Goal: Communication & Community: Participate in discussion

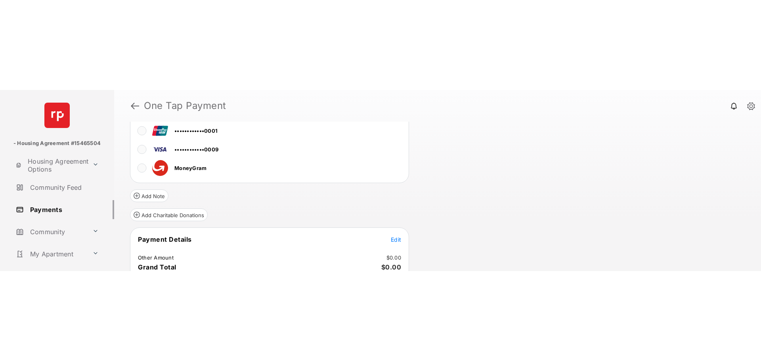
scroll to position [9, 0]
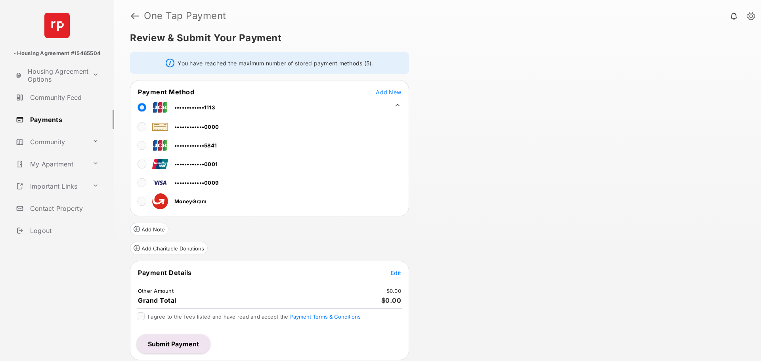
click at [48, 144] on link "Community" at bounding box center [51, 141] width 76 height 19
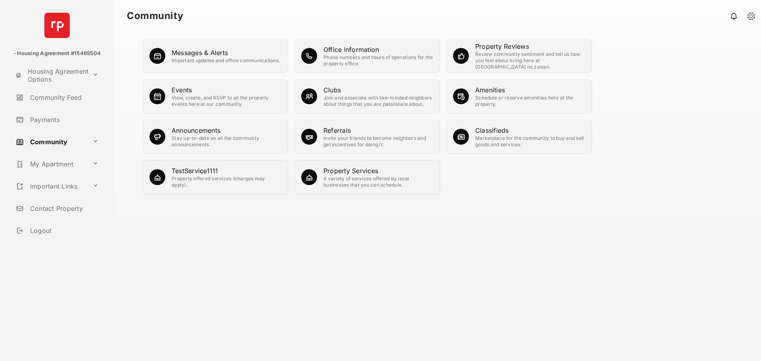
click at [196, 97] on div "View, create, and RSVP to all the property events here at our community." at bounding box center [227, 101] width 110 height 13
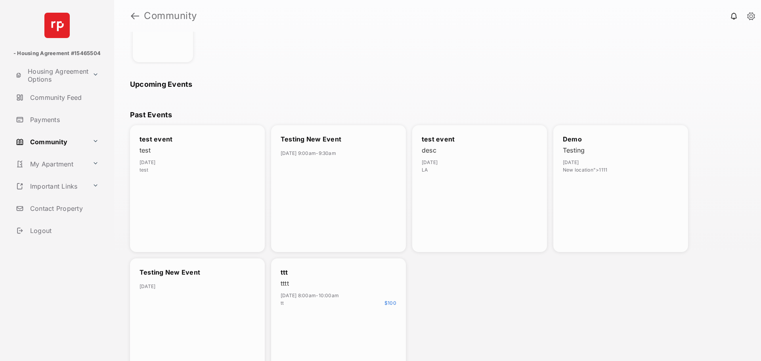
scroll to position [177, 0]
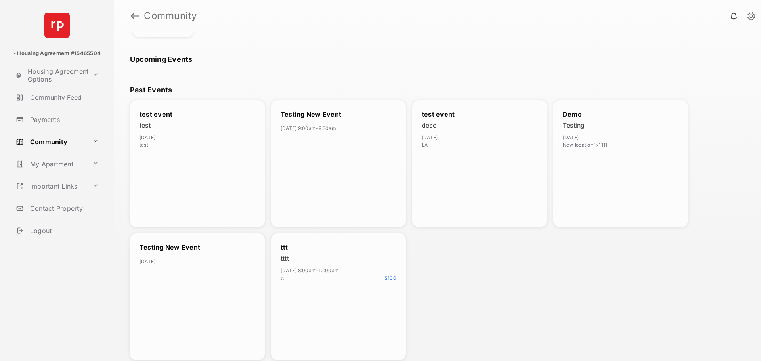
click at [344, 181] on div "ttt tttt [DATE] 8:00am - 10:00am tt $ 100" at bounding box center [338, 296] width 135 height 127
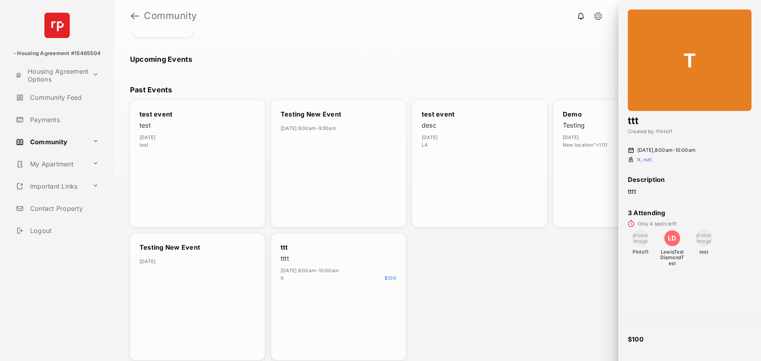
click at [651, 181] on span "Only 4 spots left!" at bounding box center [689, 223] width 124 height 7
click at [640, 181] on div "$ 100" at bounding box center [689, 340] width 143 height 41
drag, startPoint x: 635, startPoint y: 311, endPoint x: 629, endPoint y: 297, distance: 15.4
click at [633, 181] on div "T ttt Created by: Pinto11 [DATE] 8:00am - 10:00am tt, null, Description tttt 3 …" at bounding box center [689, 160] width 143 height 320
click at [166, 181] on div "Testing New Event [DATE]" at bounding box center [197, 296] width 135 height 127
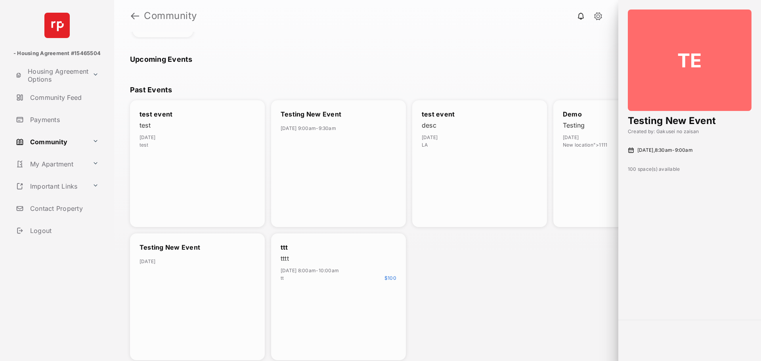
click at [181, 181] on div "test event test [DATE] test" at bounding box center [197, 163] width 135 height 127
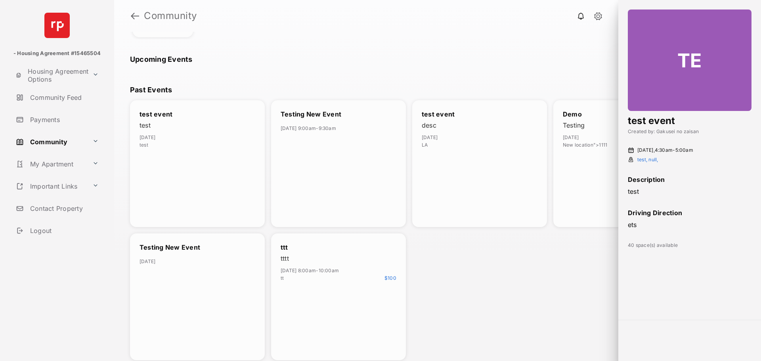
click at [327, 181] on div "Testing New Event [DATE] 9:00am - 9:30am" at bounding box center [338, 163] width 135 height 127
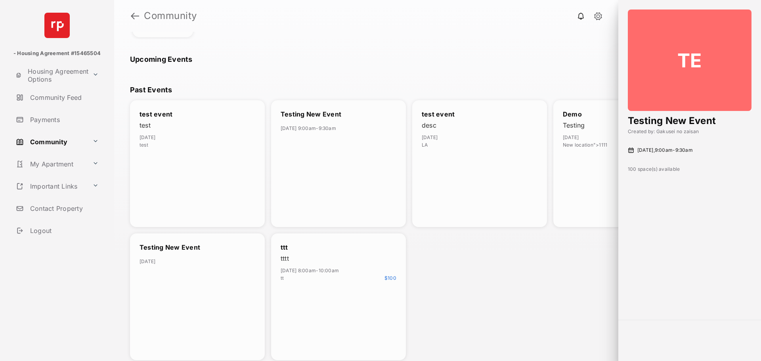
click at [448, 179] on div "test event desc [DATE] LA" at bounding box center [479, 163] width 135 height 127
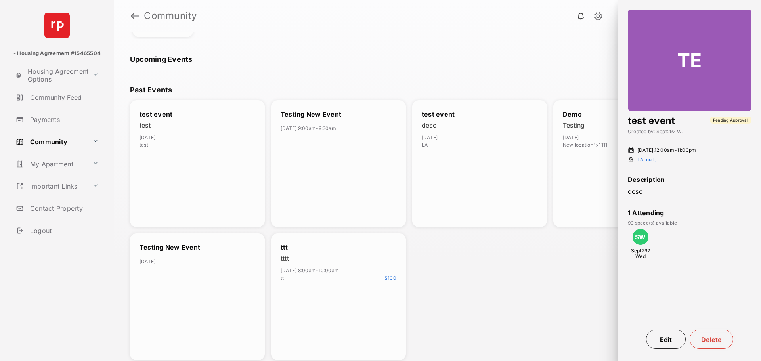
click at [494, 173] on div "test event desc [DATE] LA" at bounding box center [479, 163] width 135 height 127
click at [702, 181] on button "Delete" at bounding box center [711, 339] width 44 height 19
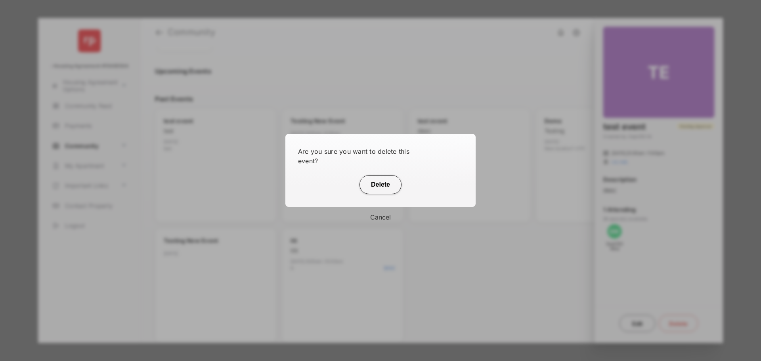
click at [377, 181] on button "Cancel" at bounding box center [380, 217] width 190 height 21
